Goal: Information Seeking & Learning: Learn about a topic

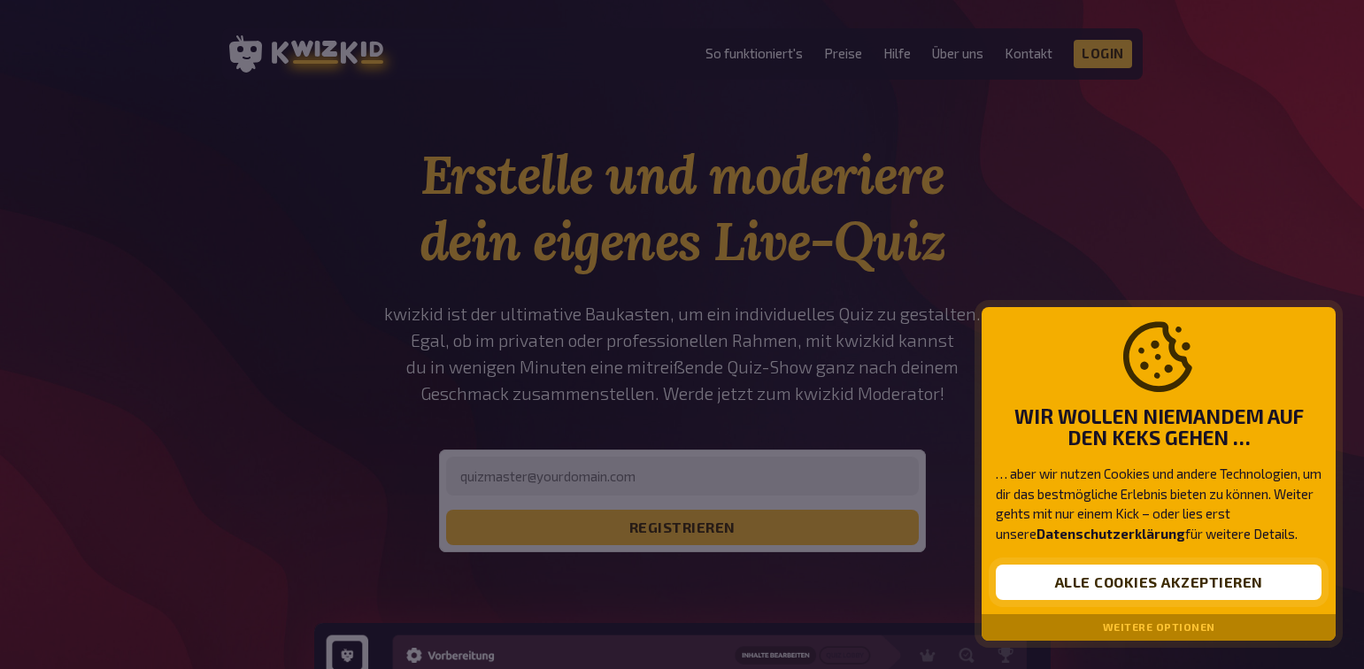
click at [1189, 581] on button "Alle Cookies akzeptieren" at bounding box center [1159, 582] width 326 height 35
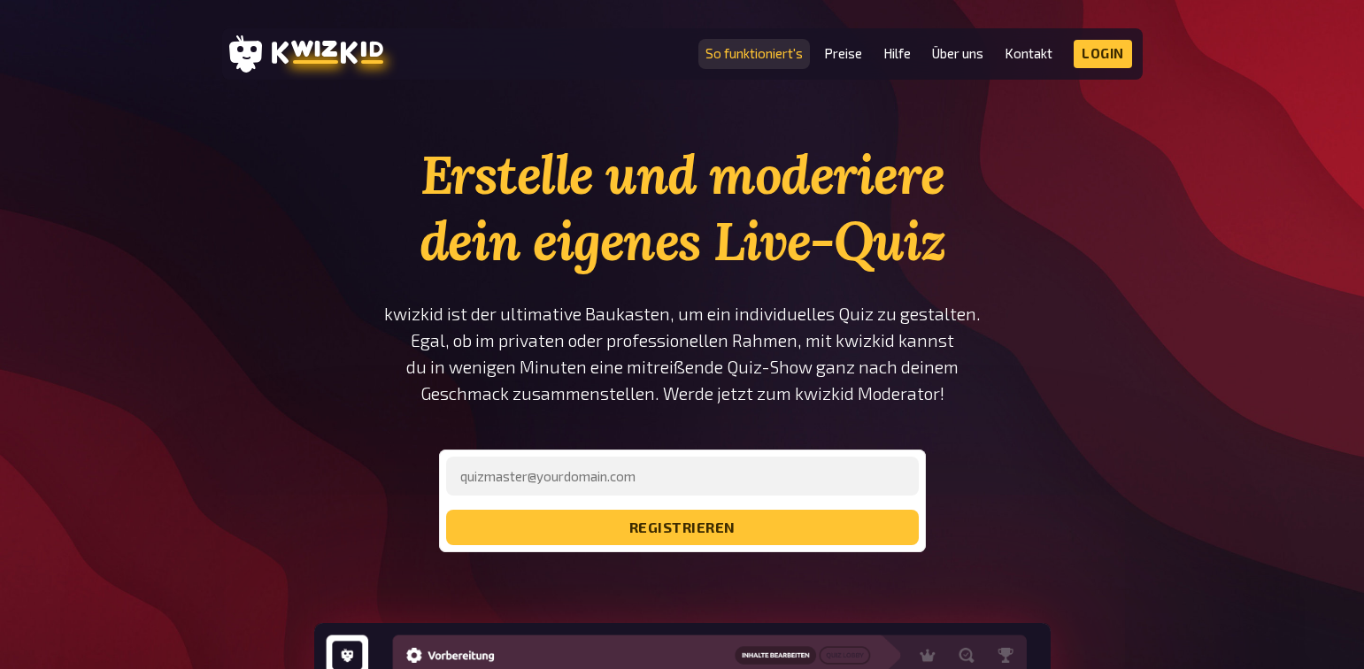
click at [760, 55] on link "So funktioniert's" at bounding box center [753, 53] width 97 height 15
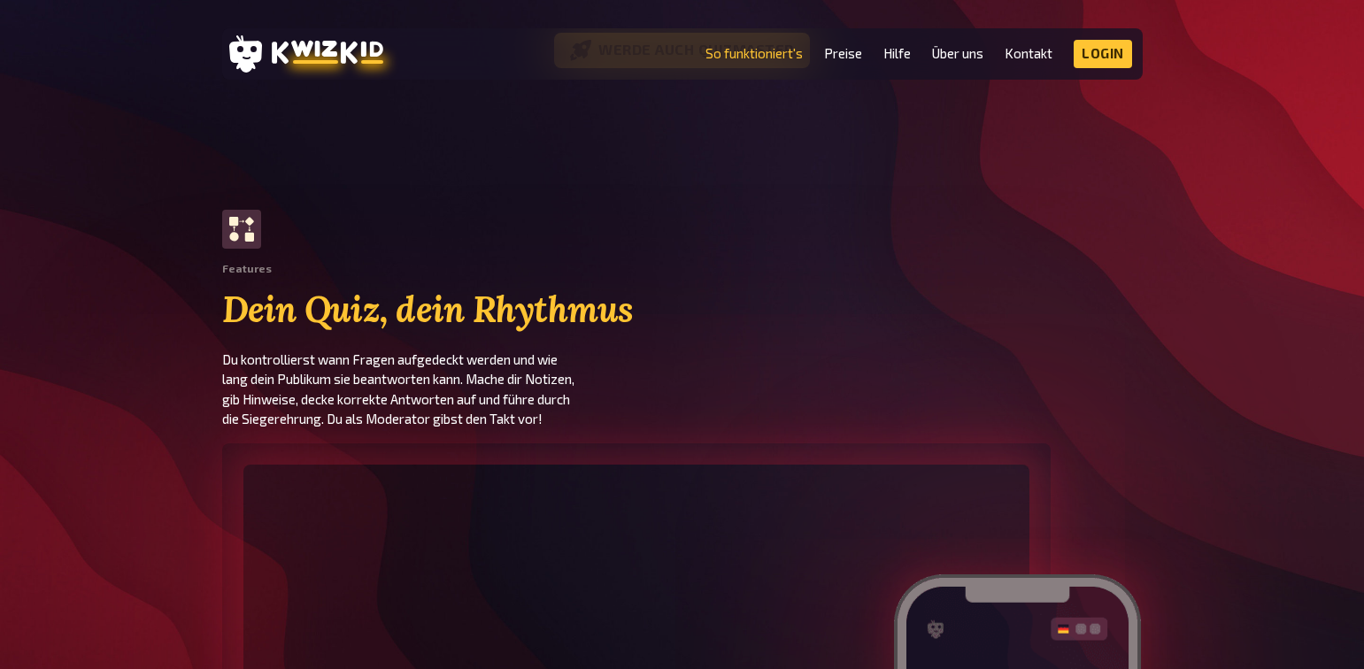
scroll to position [2124, 0]
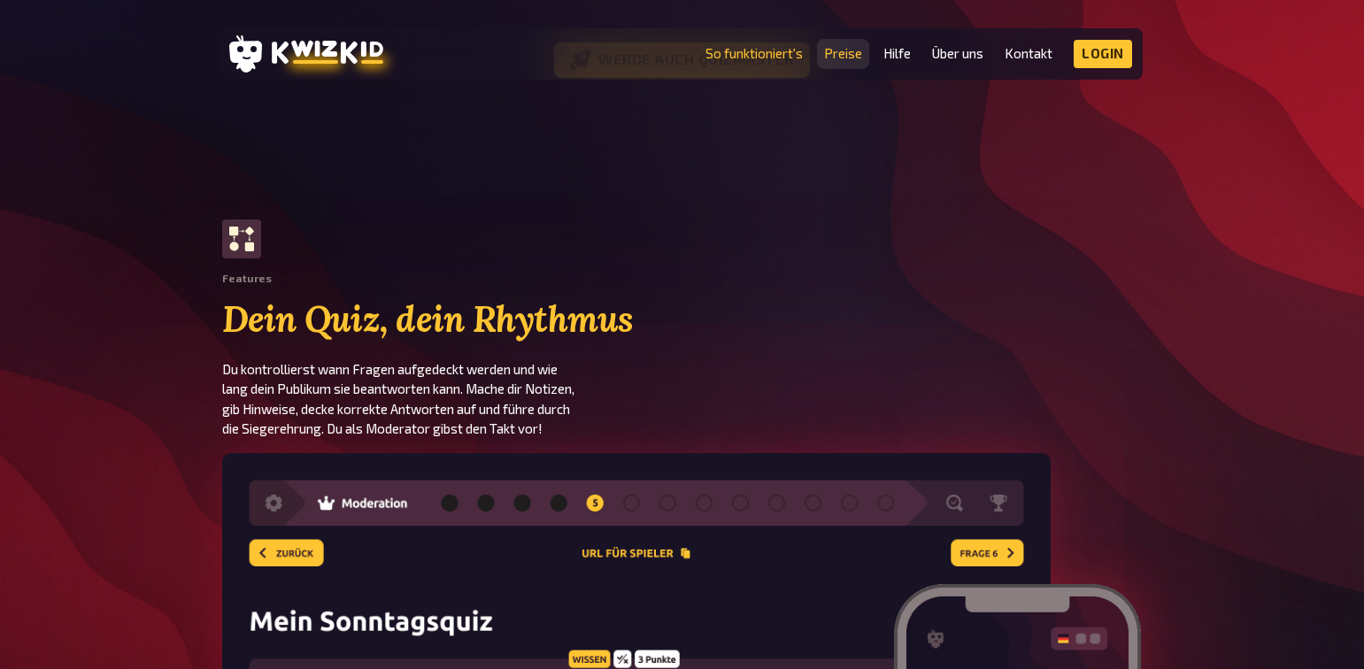
click at [851, 56] on link "Preise" at bounding box center [843, 53] width 38 height 15
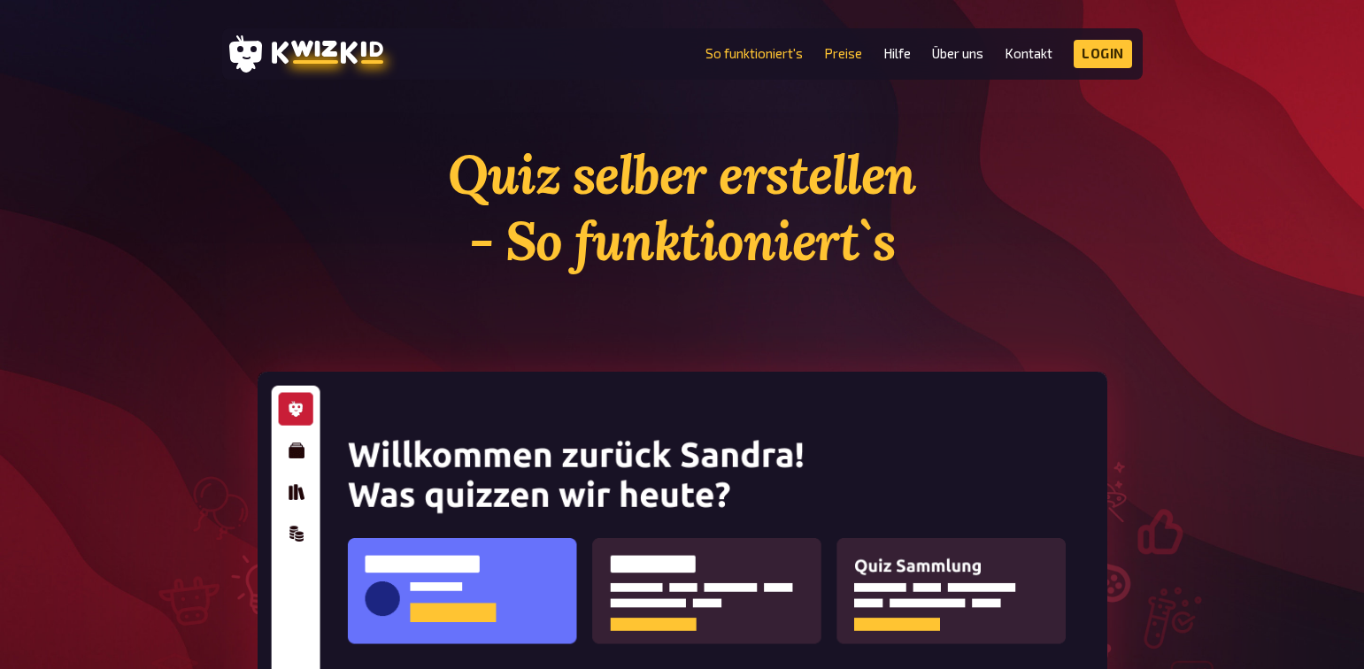
scroll to position [2327, 0]
